Goal: Task Accomplishment & Management: Use online tool/utility

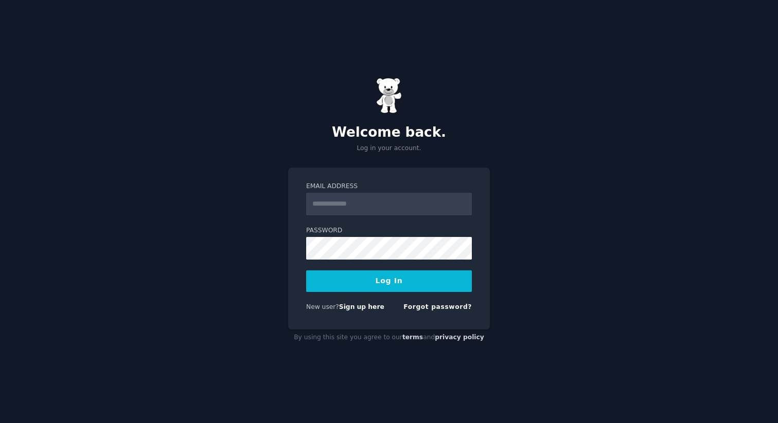
click at [369, 204] on input "Email Address" at bounding box center [389, 204] width 166 height 23
type input "**********"
click at [399, 284] on button "Log In" at bounding box center [389, 282] width 166 height 22
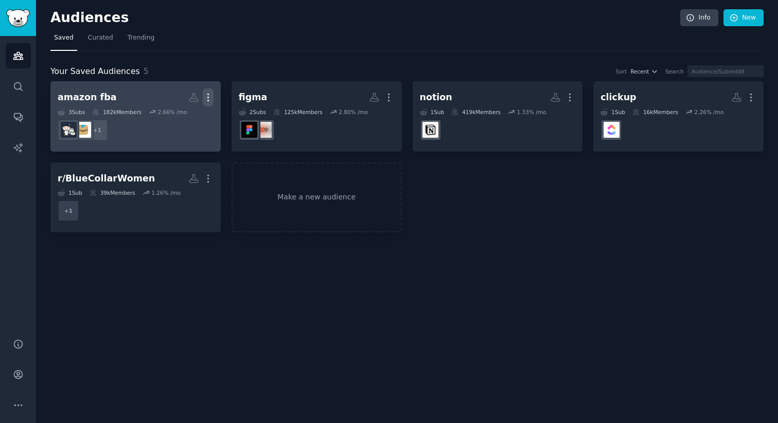
click at [211, 98] on icon "button" at bounding box center [208, 97] width 11 height 11
click at [183, 124] on p "Delete" at bounding box center [180, 119] width 24 height 11
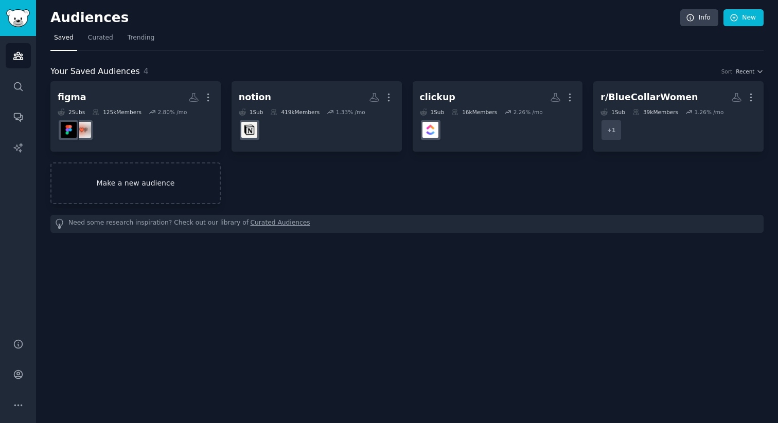
click at [166, 194] on link "Make a new audience" at bounding box center [135, 184] width 170 height 42
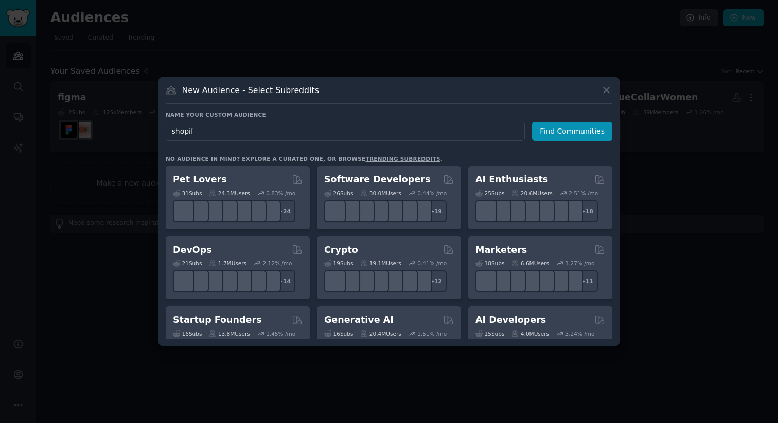
type input "shopify"
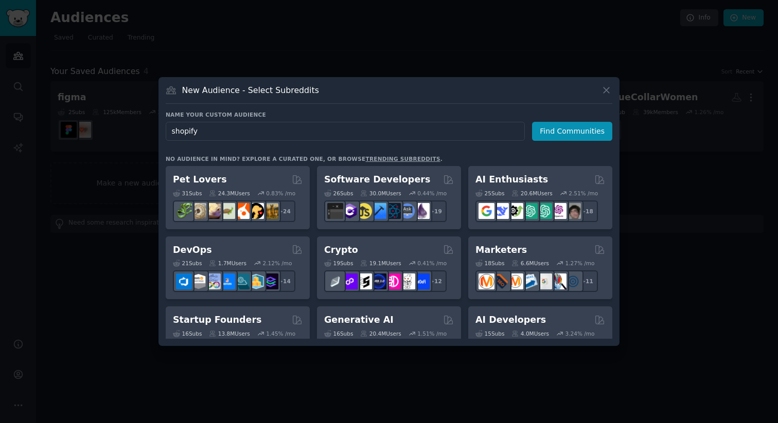
click button "Find Communities" at bounding box center [572, 131] width 80 height 19
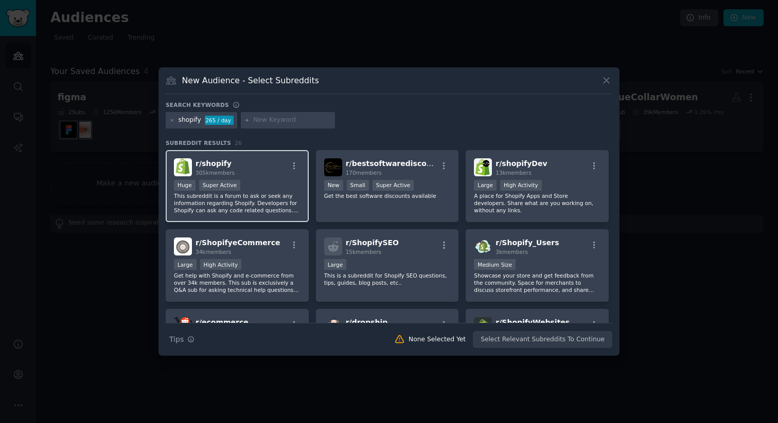
click at [279, 174] on div "r/ shopify 305k members" at bounding box center [237, 167] width 127 height 18
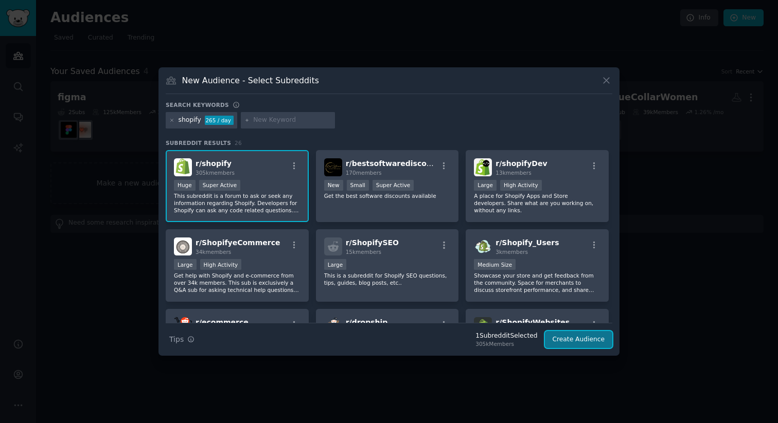
click at [569, 344] on button "Create Audience" at bounding box center [579, 339] width 68 height 17
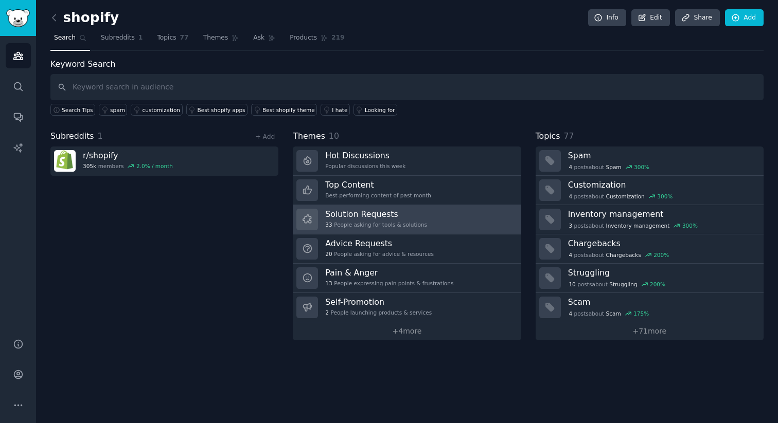
click at [431, 217] on link "Solution Requests 33 People asking for tools & solutions" at bounding box center [407, 219] width 228 height 29
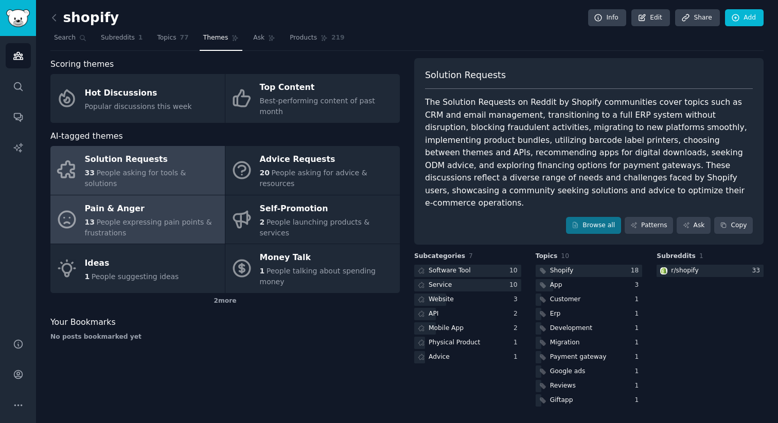
click at [143, 201] on div "Pain & Anger" at bounding box center [152, 209] width 135 height 16
